Goal: Transaction & Acquisition: Register for event/course

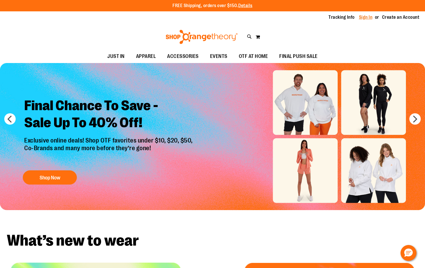
click at [369, 16] on link "Sign In" at bounding box center [366, 17] width 14 height 6
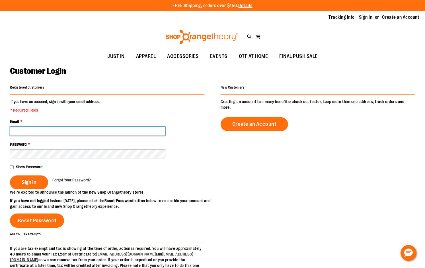
click at [96, 129] on input "Email *" at bounding box center [87, 131] width 155 height 9
type input "**********"
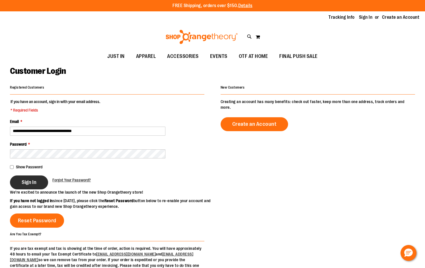
click at [24, 185] on span "Sign In" at bounding box center [29, 182] width 15 height 6
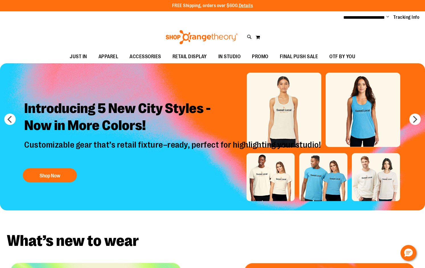
click at [148, 118] on h2 "Introducing 5 New City Styles - Now in More Colors!" at bounding box center [173, 118] width 306 height 44
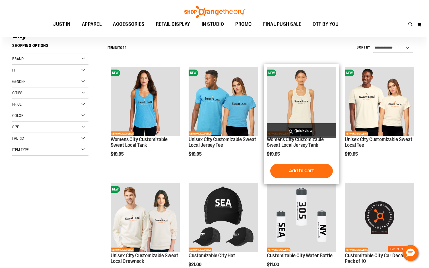
scroll to position [142, 0]
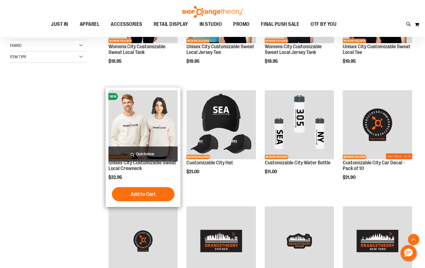
click at [142, 153] on span "Quickview" at bounding box center [142, 154] width 69 height 15
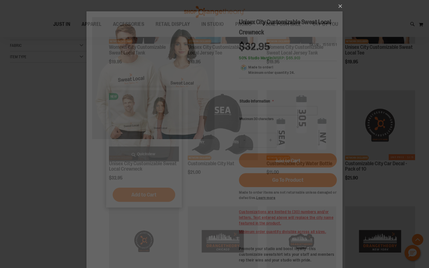
scroll to position [0, 0]
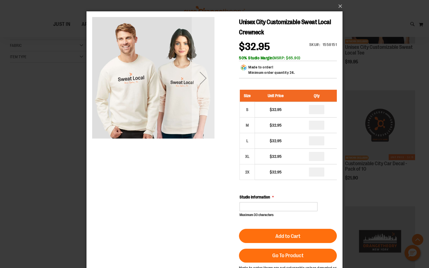
click at [202, 85] on div "Next" at bounding box center [203, 78] width 23 height 23
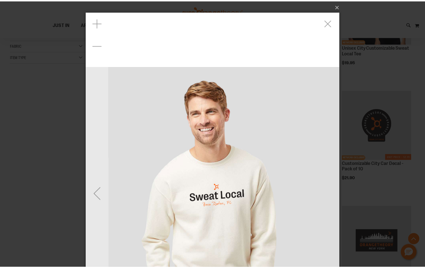
scroll to position [132, 0]
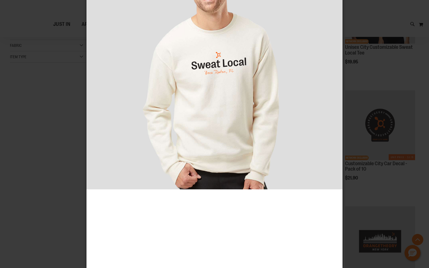
click at [55, 150] on div "×" at bounding box center [214, 134] width 429 height 268
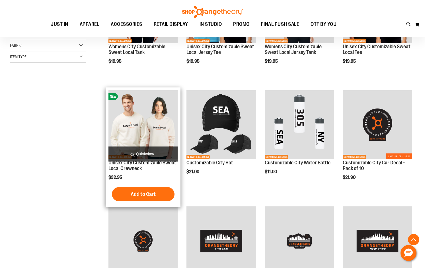
scroll to position [0, 0]
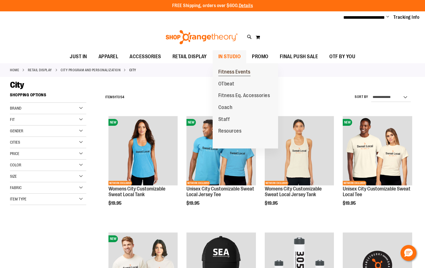
click at [232, 72] on span "Fitness Events" at bounding box center [234, 72] width 32 height 7
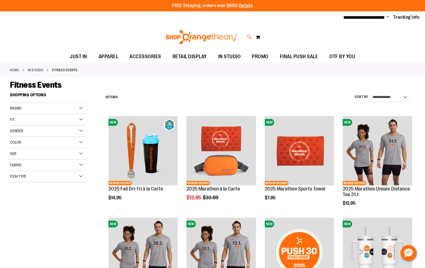
click at [248, 34] on icon at bounding box center [249, 37] width 5 height 7
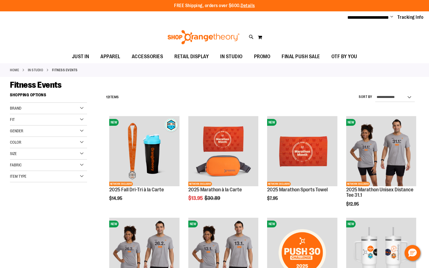
click at [205, 34] on input "Search" at bounding box center [214, 32] width 339 height 19
type input "*********"
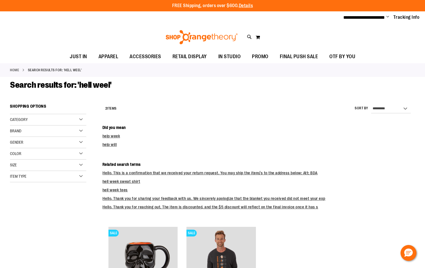
click at [249, 35] on icon at bounding box center [249, 37] width 5 height 7
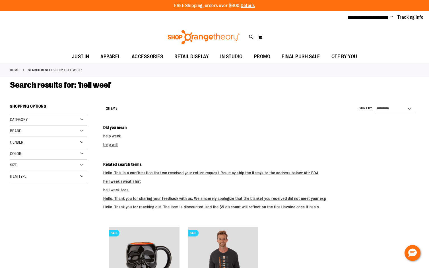
type input "*********"
